Goal: Contribute content

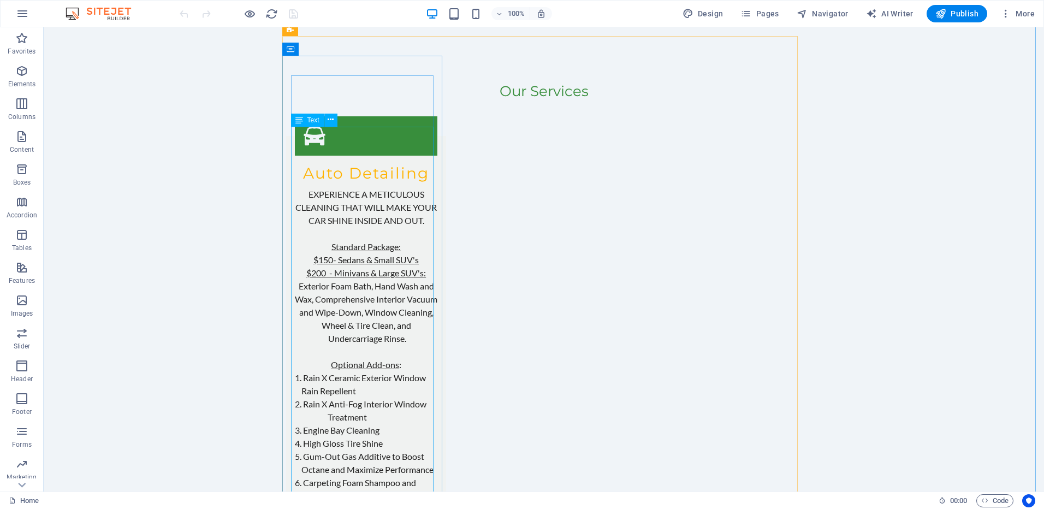
scroll to position [2784, 0]
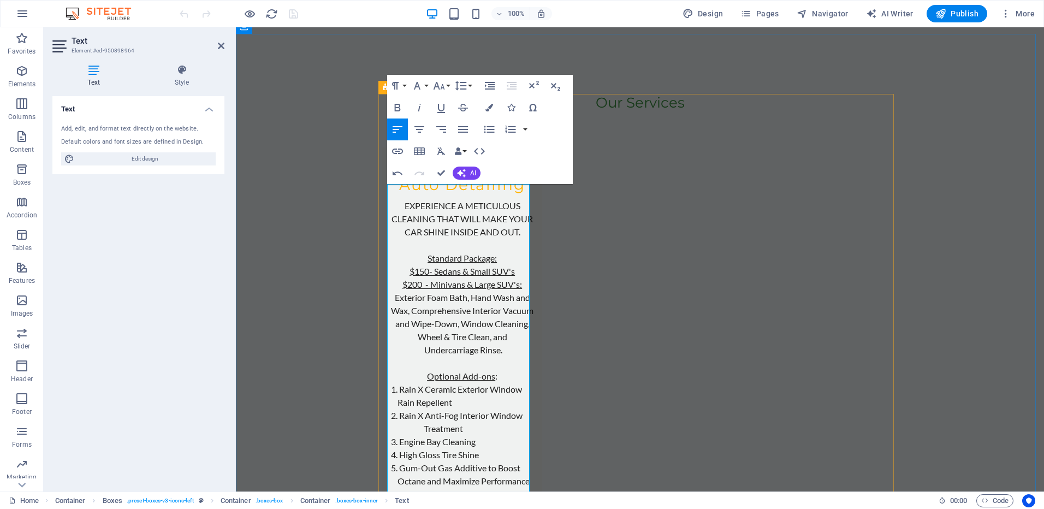
scroll to position [2902, 0]
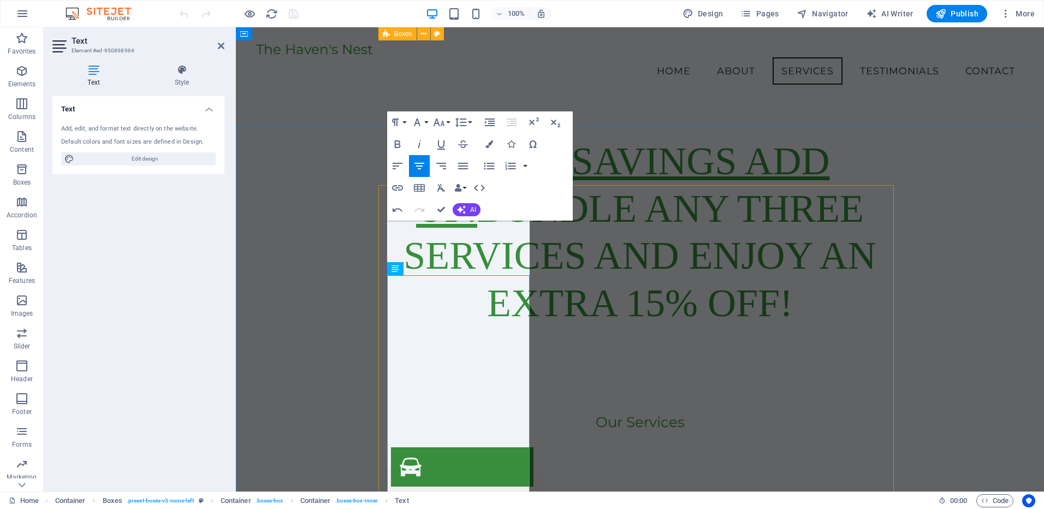
scroll to position [2543, 0]
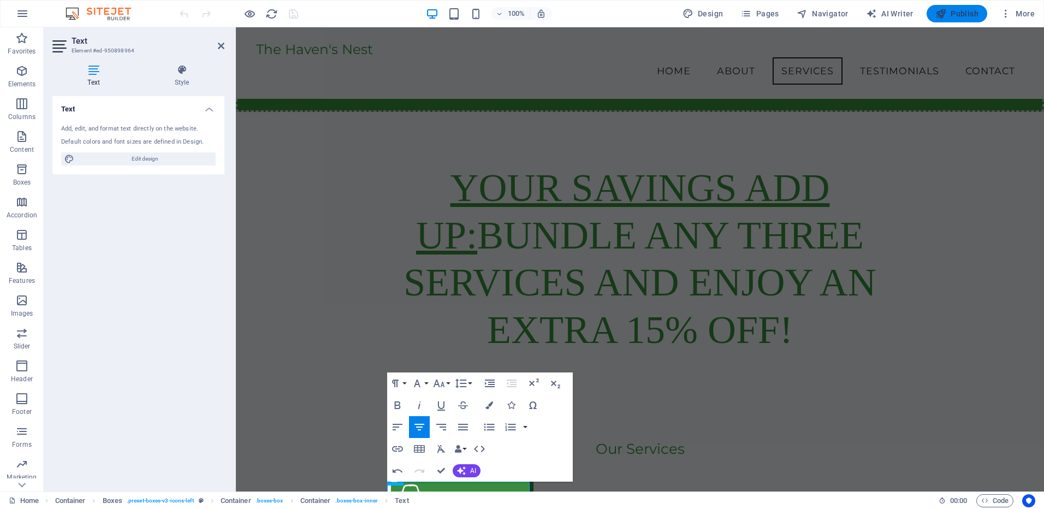
click at [954, 11] on span "Publish" at bounding box center [956, 13] width 43 height 11
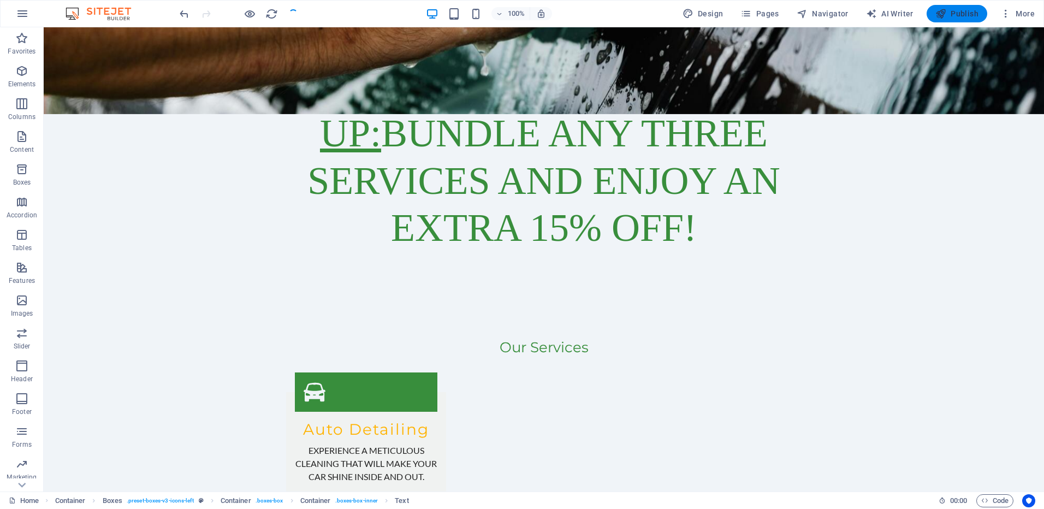
scroll to position [2480, 0]
